Goal: Communication & Community: Answer question/provide support

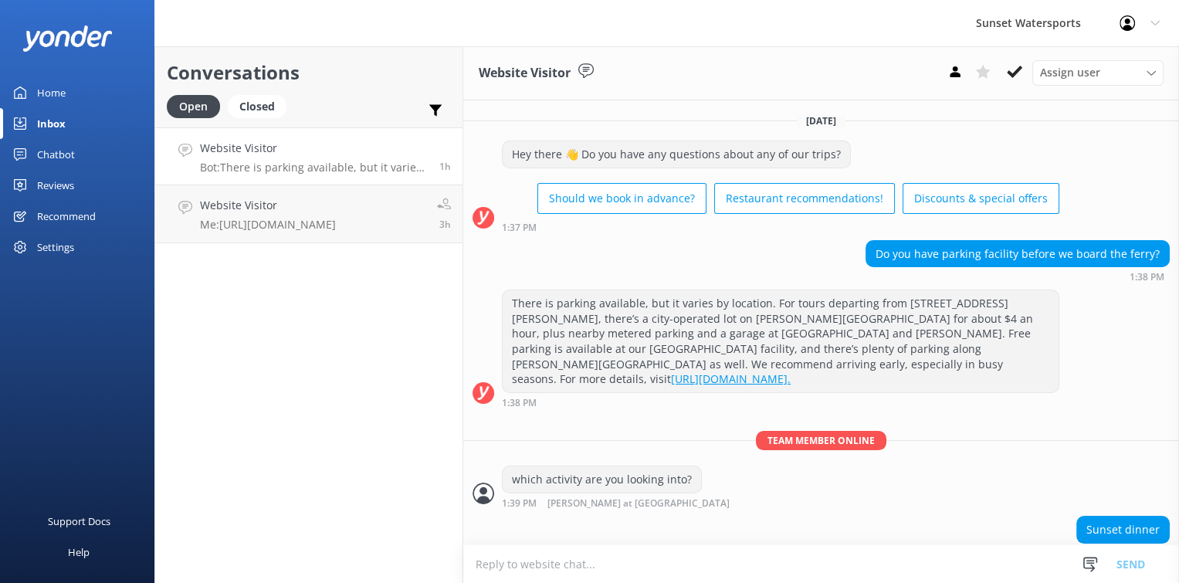
scroll to position [935, 0]
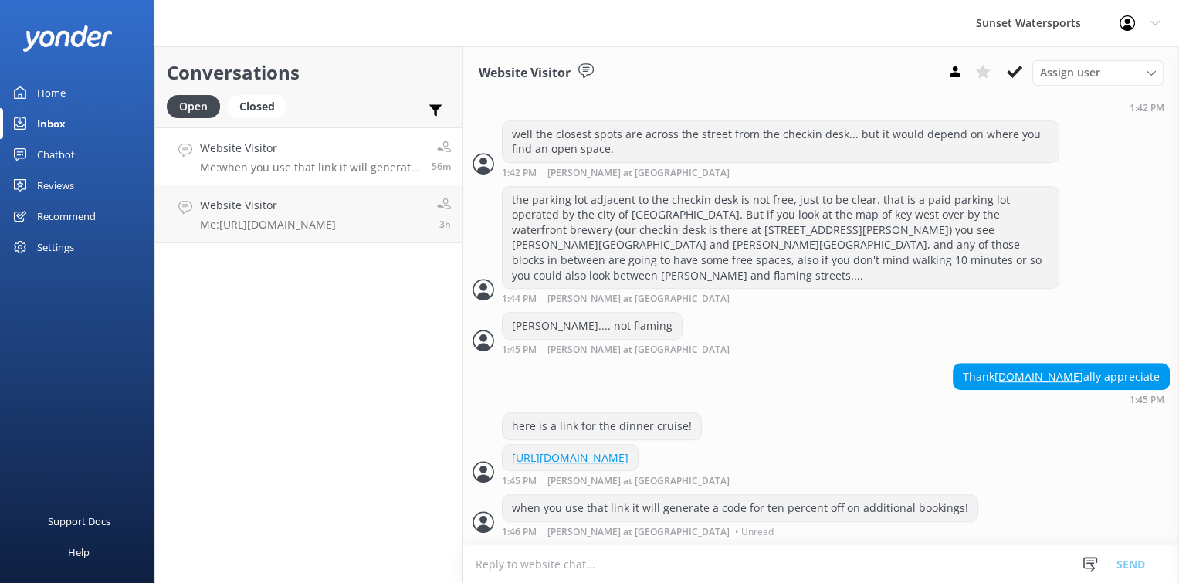
scroll to position [935, 0]
click at [1007, 83] on button at bounding box center [1015, 71] width 28 height 23
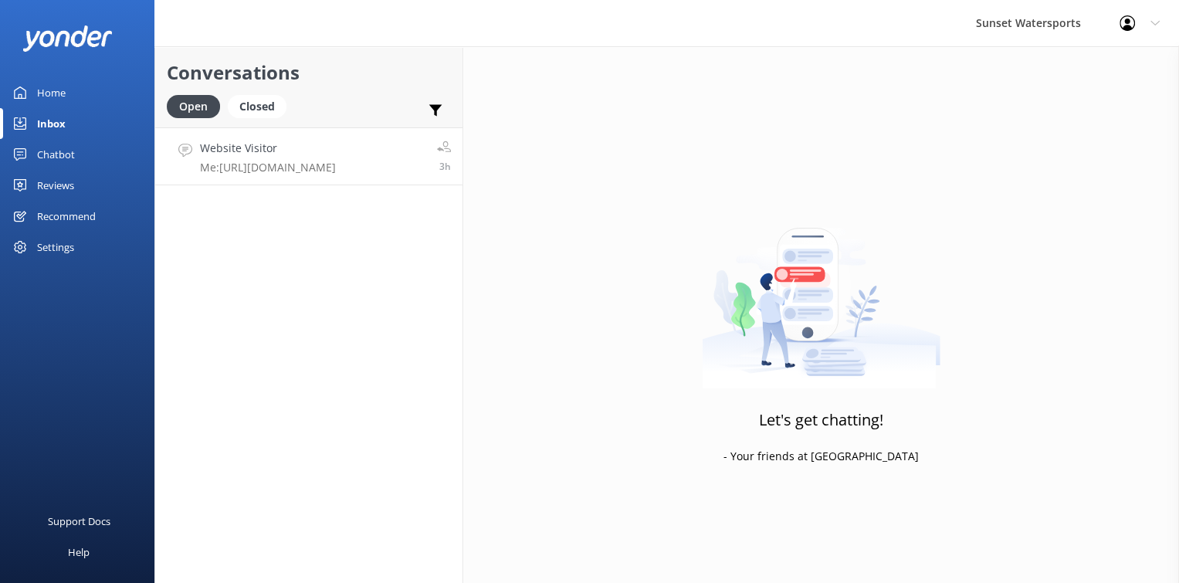
click at [326, 143] on h4 "Website Visitor" at bounding box center [268, 148] width 136 height 17
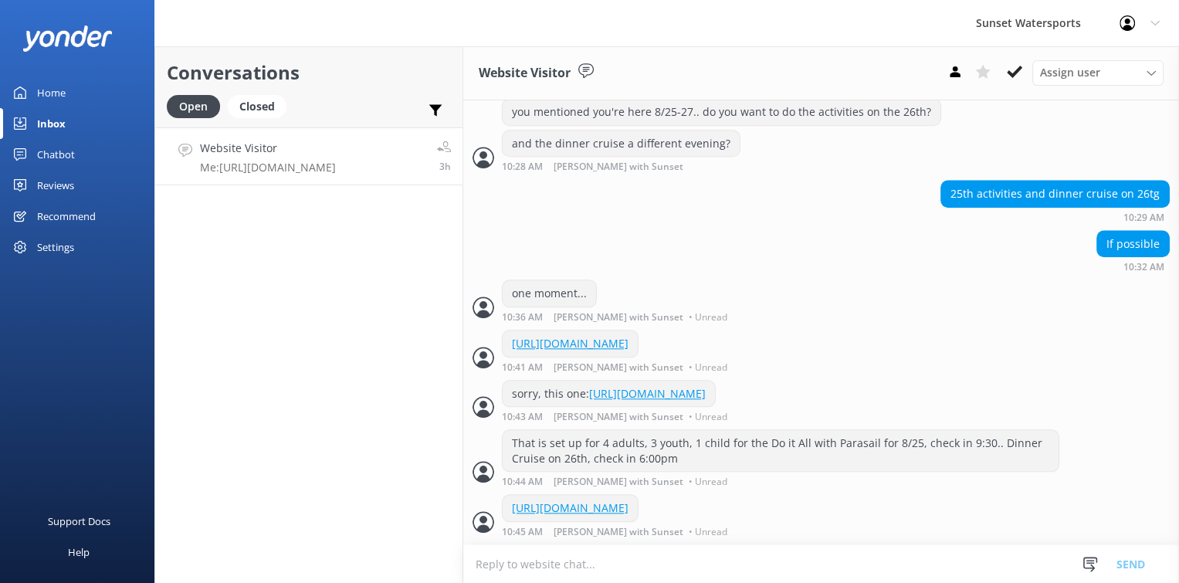
scroll to position [1558, 0]
